Goal: Information Seeking & Learning: Find specific fact

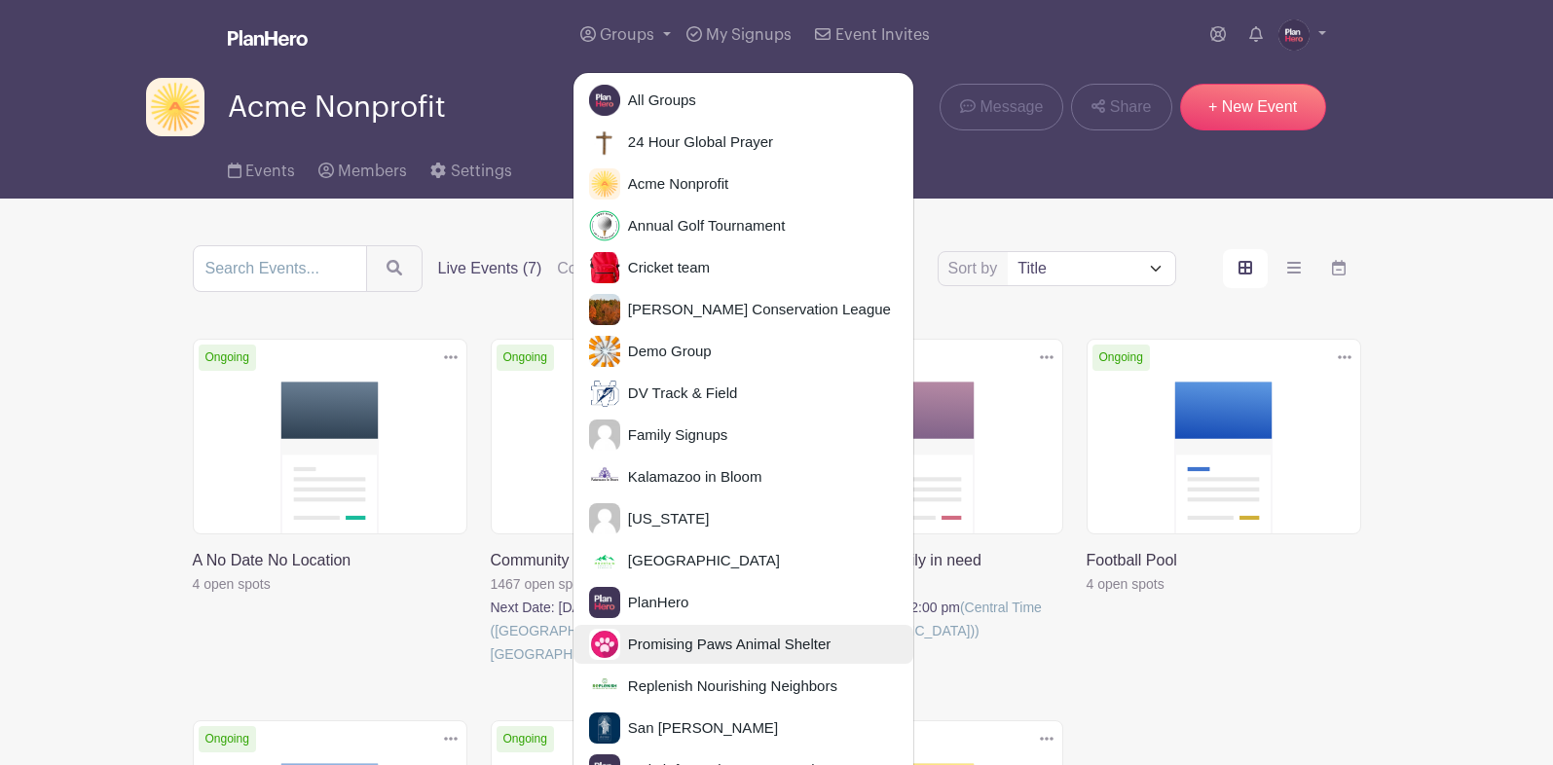
click at [679, 651] on link "Promising Paws Animal Shelter" at bounding box center [743, 644] width 340 height 39
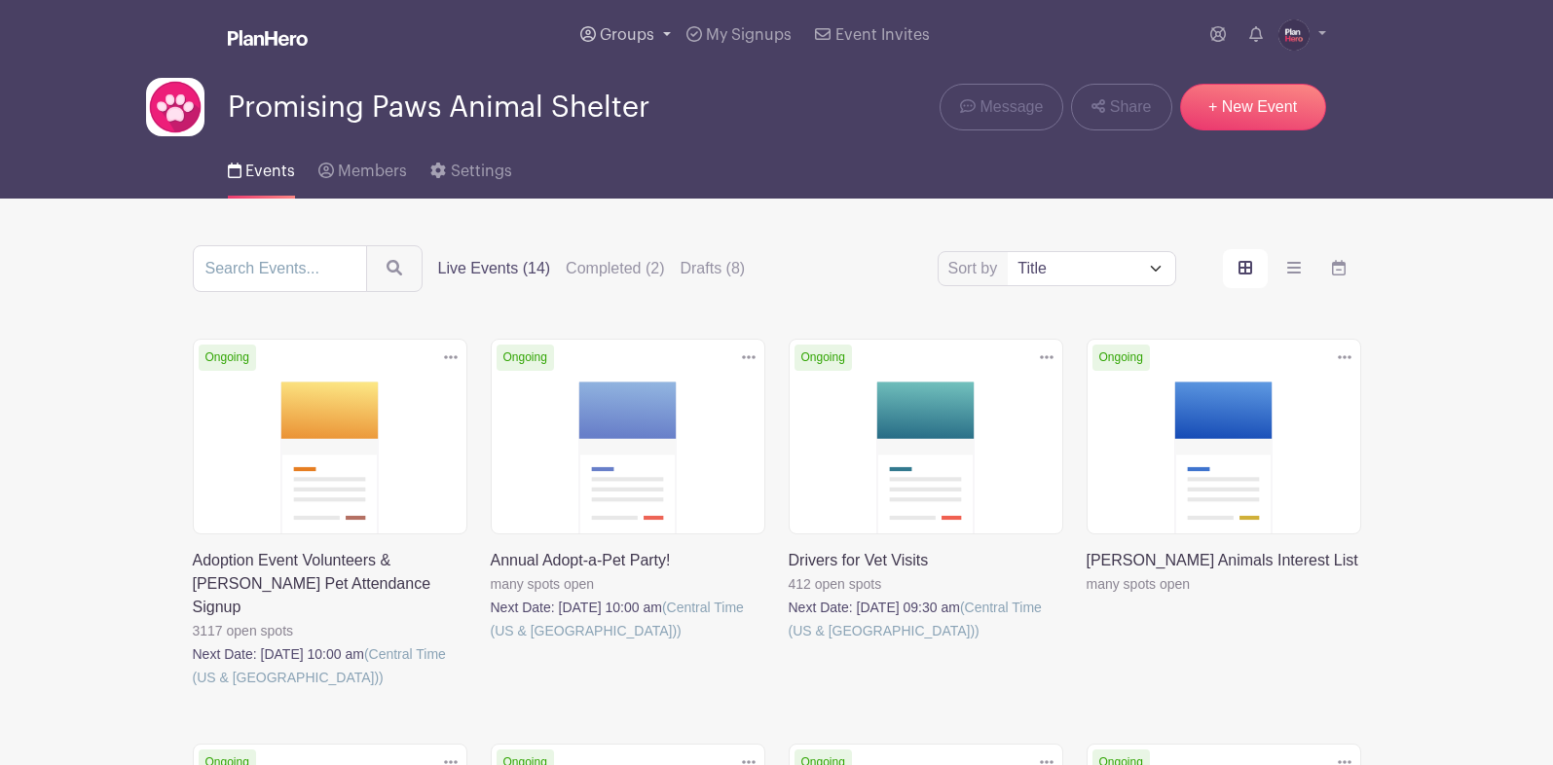
click at [613, 32] on span "Groups" at bounding box center [627, 35] width 55 height 16
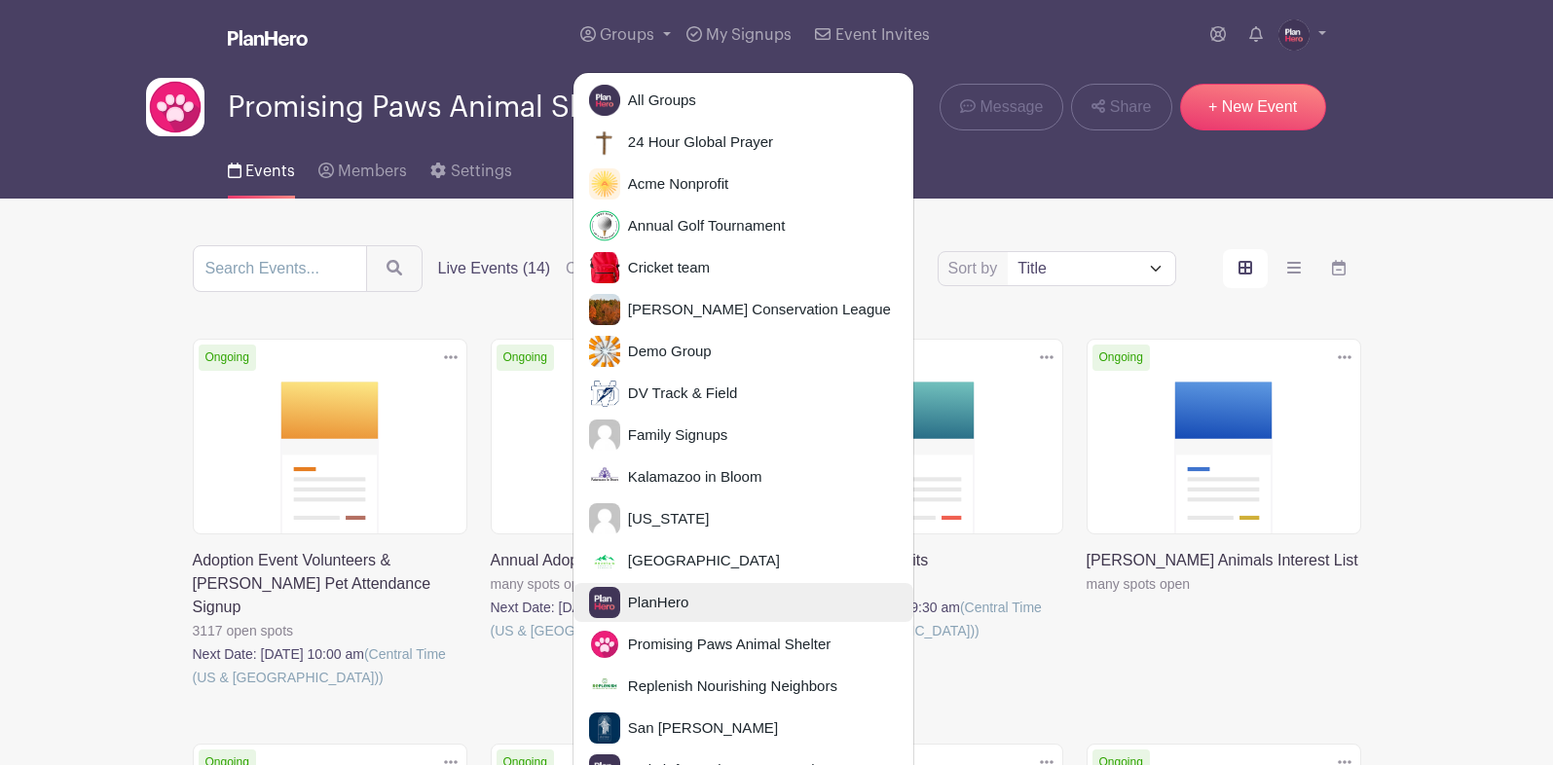
click at [656, 592] on span "PlanHero" at bounding box center [654, 603] width 69 height 22
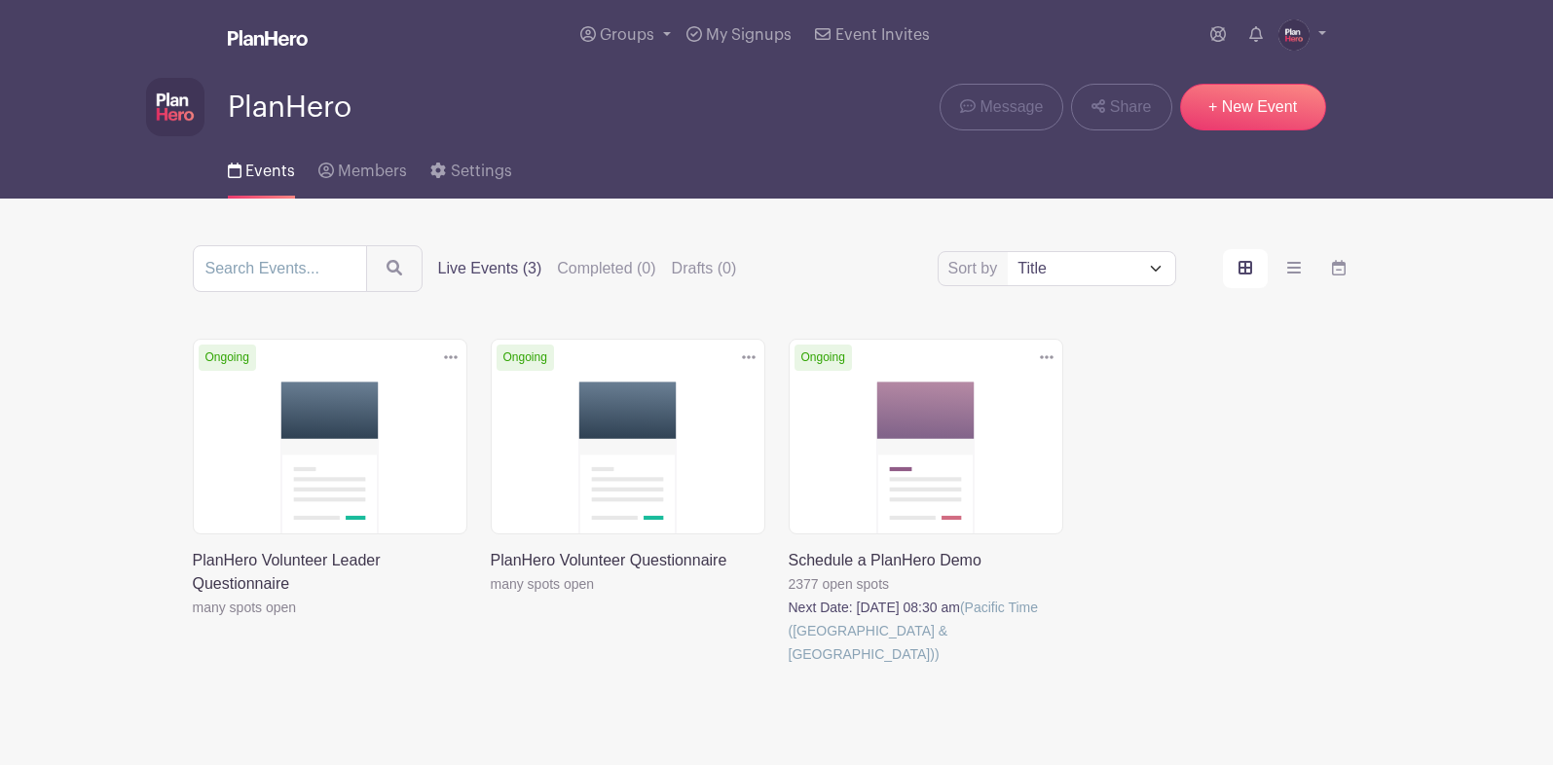
click at [789, 666] on link at bounding box center [789, 666] width 0 height 0
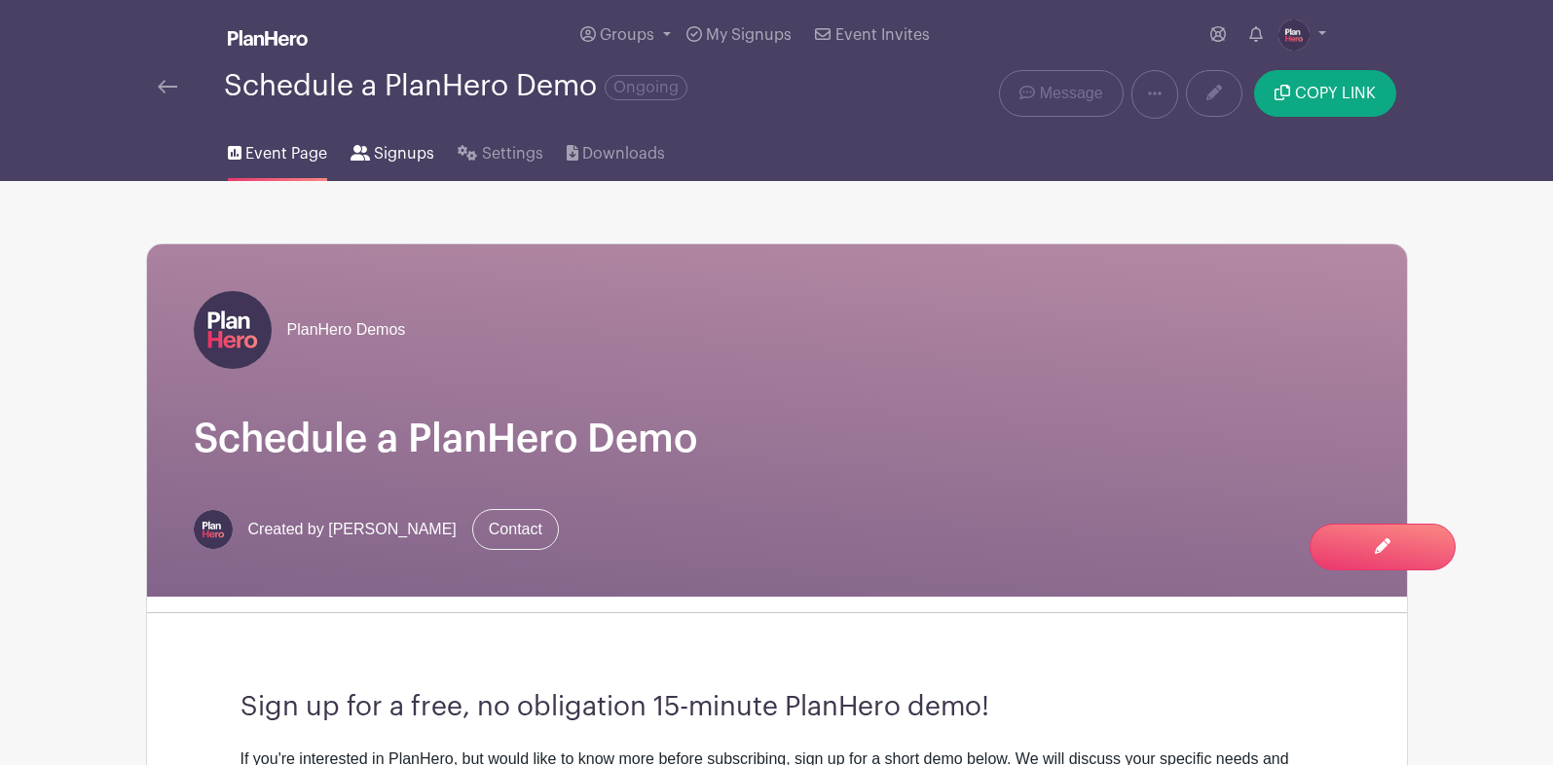
click at [411, 157] on span "Signups" at bounding box center [404, 153] width 60 height 23
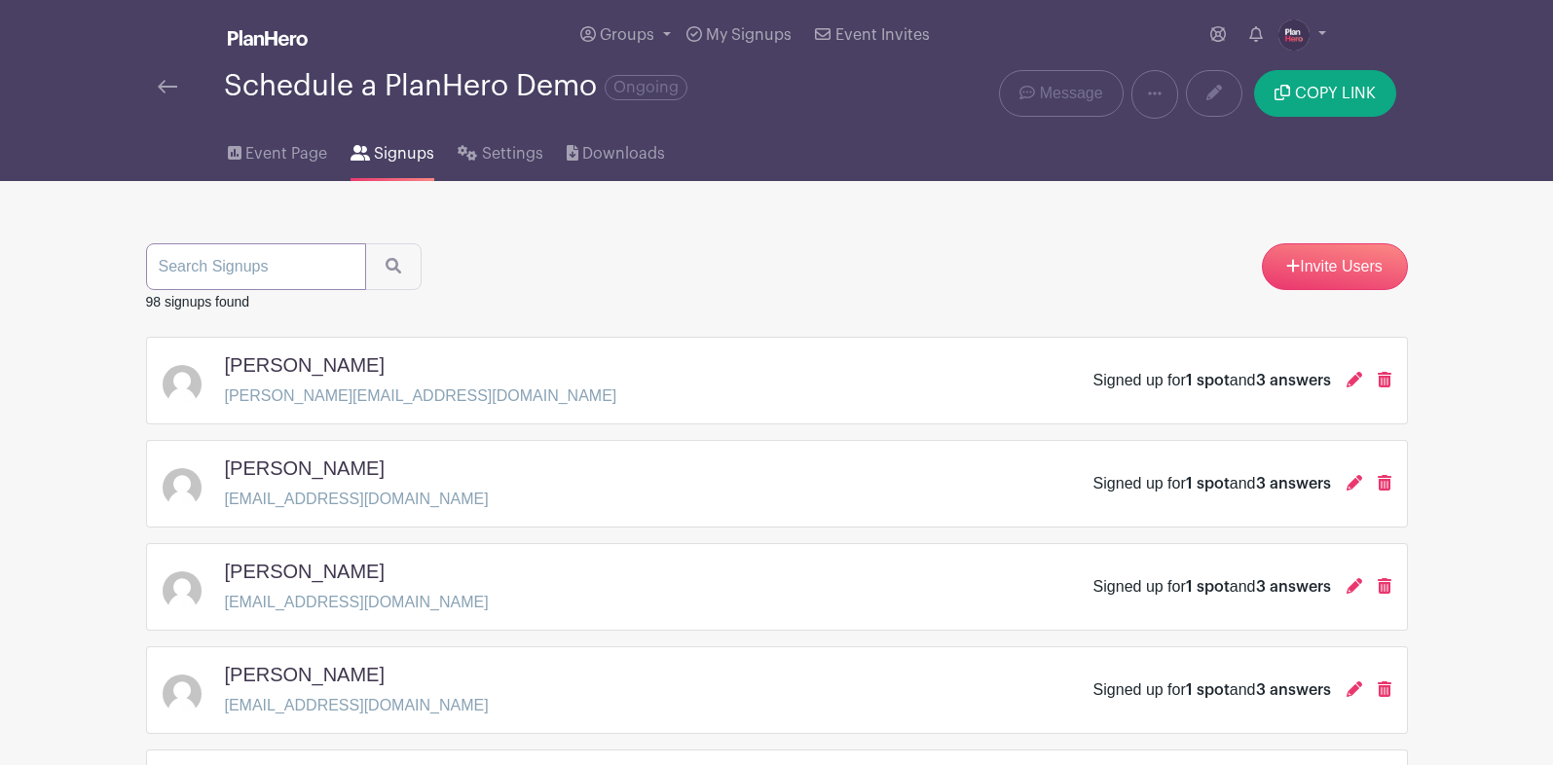
click at [233, 270] on input "search" at bounding box center [256, 266] width 220 height 47
type input "[PERSON_NAME]"
click at [365, 243] on button "submit" at bounding box center [393, 266] width 56 height 47
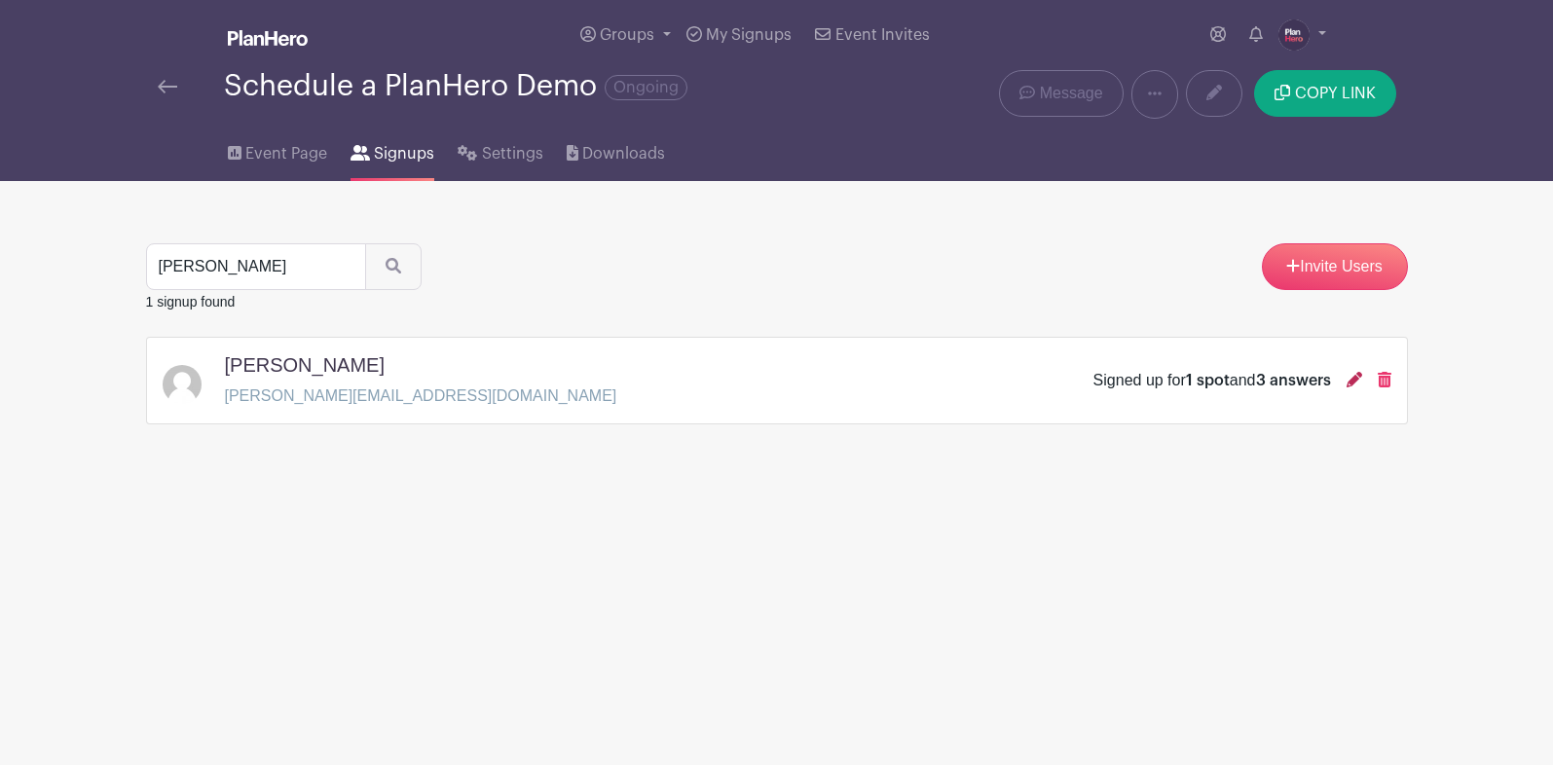
click at [1348, 380] on icon at bounding box center [1354, 380] width 16 height 16
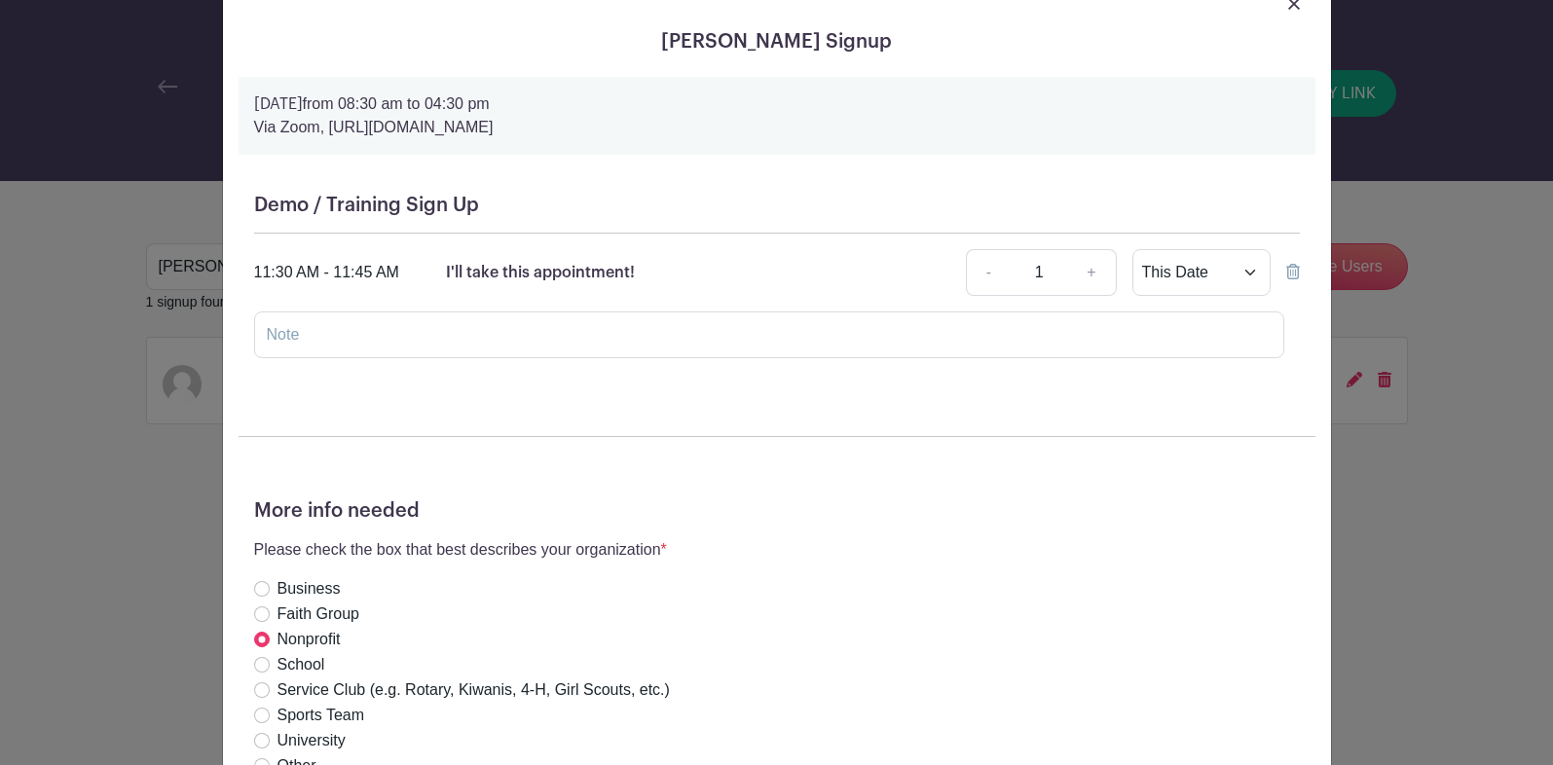
scroll to position [64, 0]
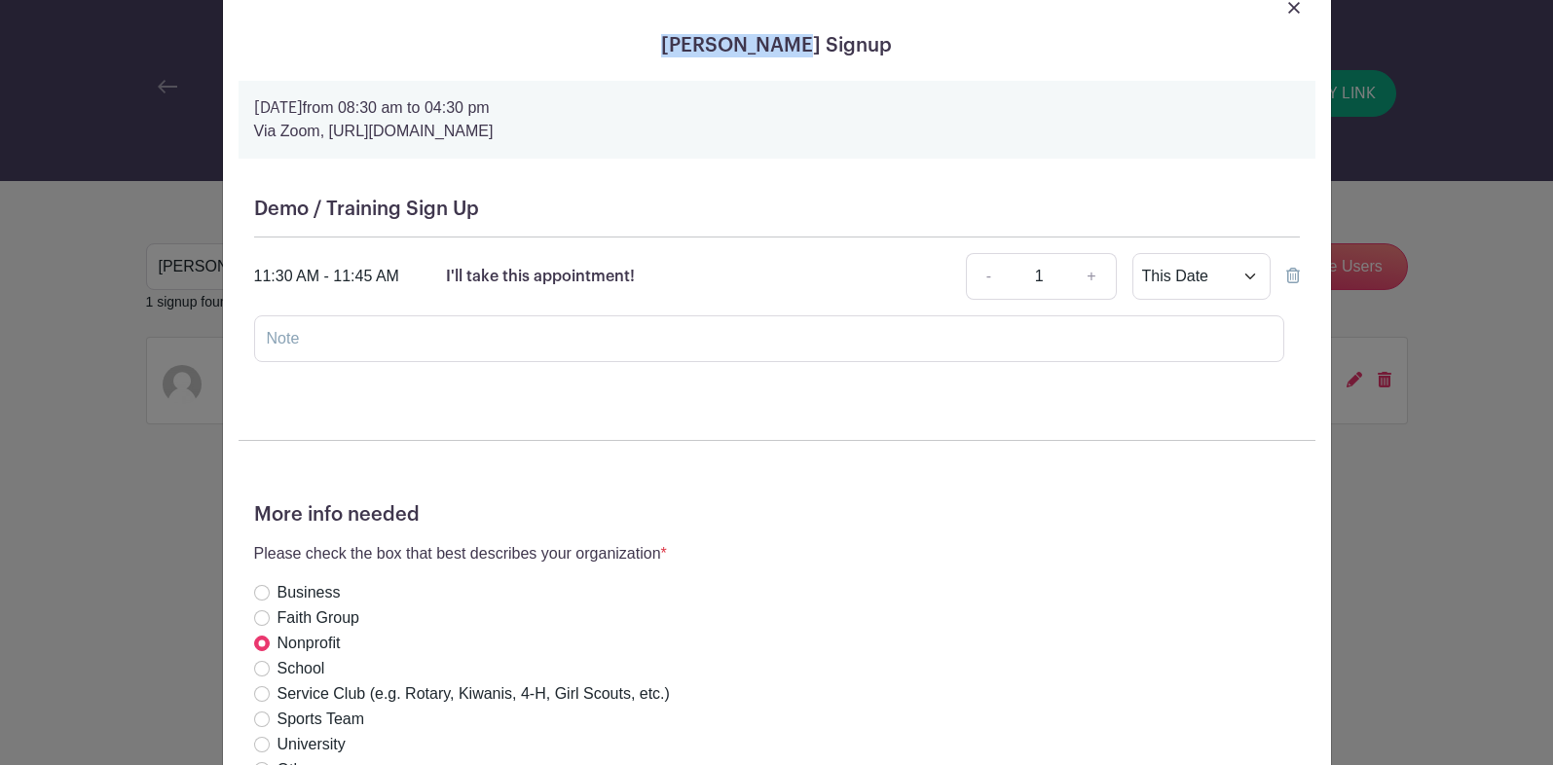
drag, startPoint x: 664, startPoint y: 40, endPoint x: 801, endPoint y: 35, distance: 137.4
click at [801, 35] on h5 "[PERSON_NAME] Signup" at bounding box center [777, 45] width 1077 height 23
copy h5 "[PERSON_NAME]"
